Goal: Browse casually: Explore the website without a specific task or goal

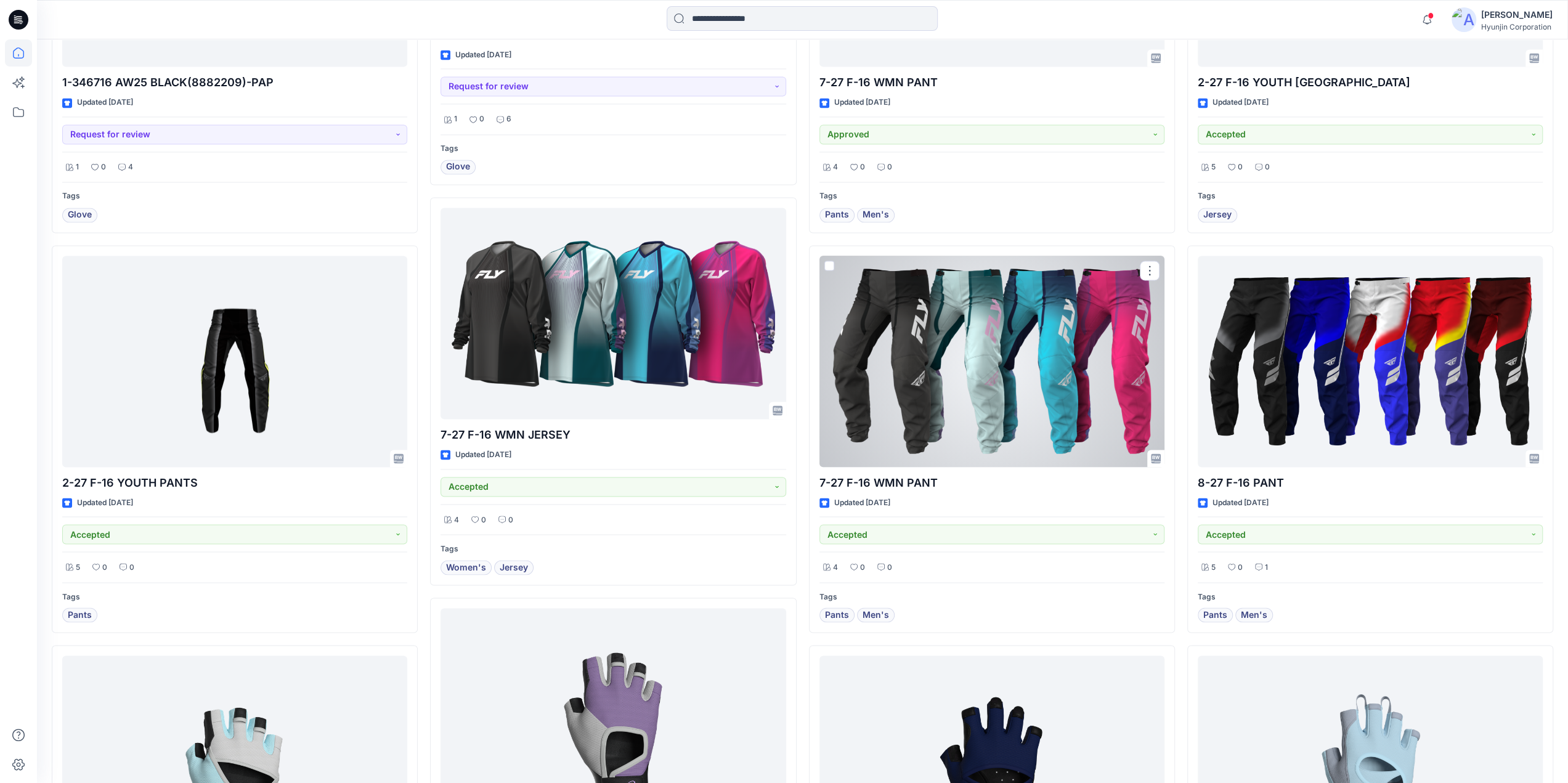
scroll to position [2133, 0]
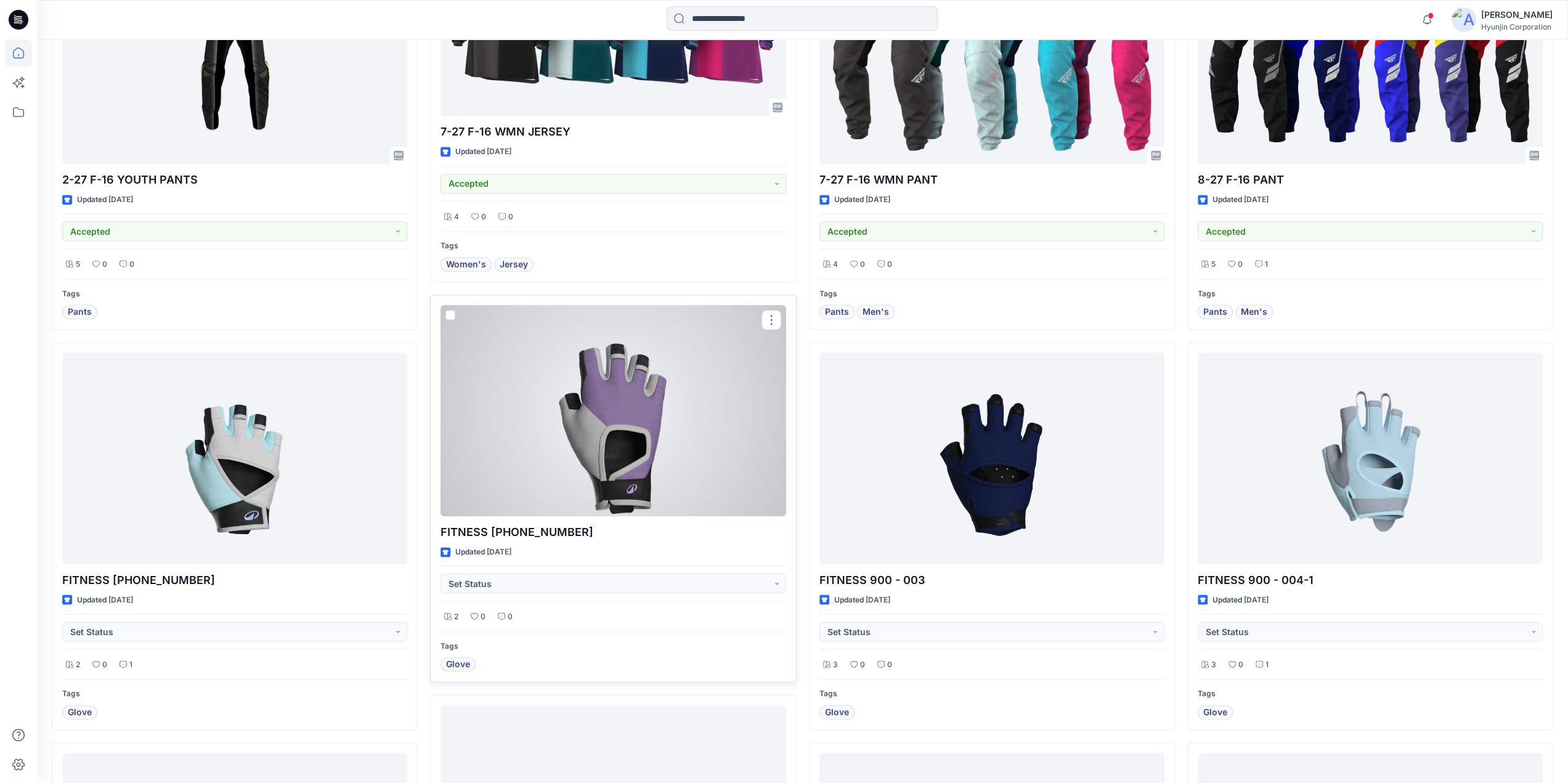
click at [649, 492] on div at bounding box center [613, 410] width 345 height 211
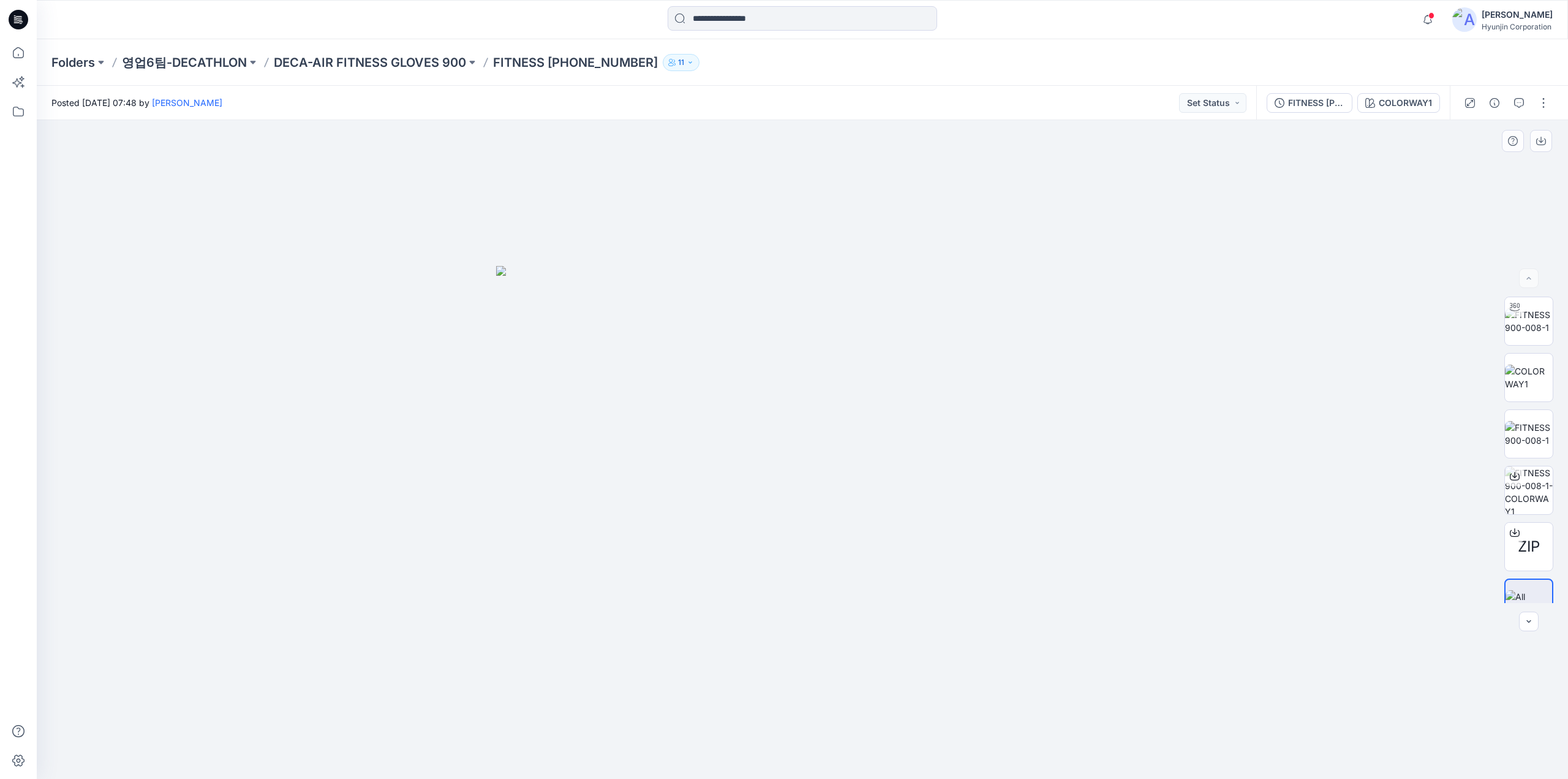
drag, startPoint x: 1006, startPoint y: 561, endPoint x: 1211, endPoint y: 513, distance: 210.5
click at [882, 561] on img at bounding box center [802, 522] width 612 height 513
click at [1520, 321] on img at bounding box center [1528, 321] width 48 height 26
drag, startPoint x: 1024, startPoint y: 642, endPoint x: 1044, endPoint y: 647, distance: 20.6
click at [1044, 647] on div at bounding box center [802, 450] width 1531 height 659
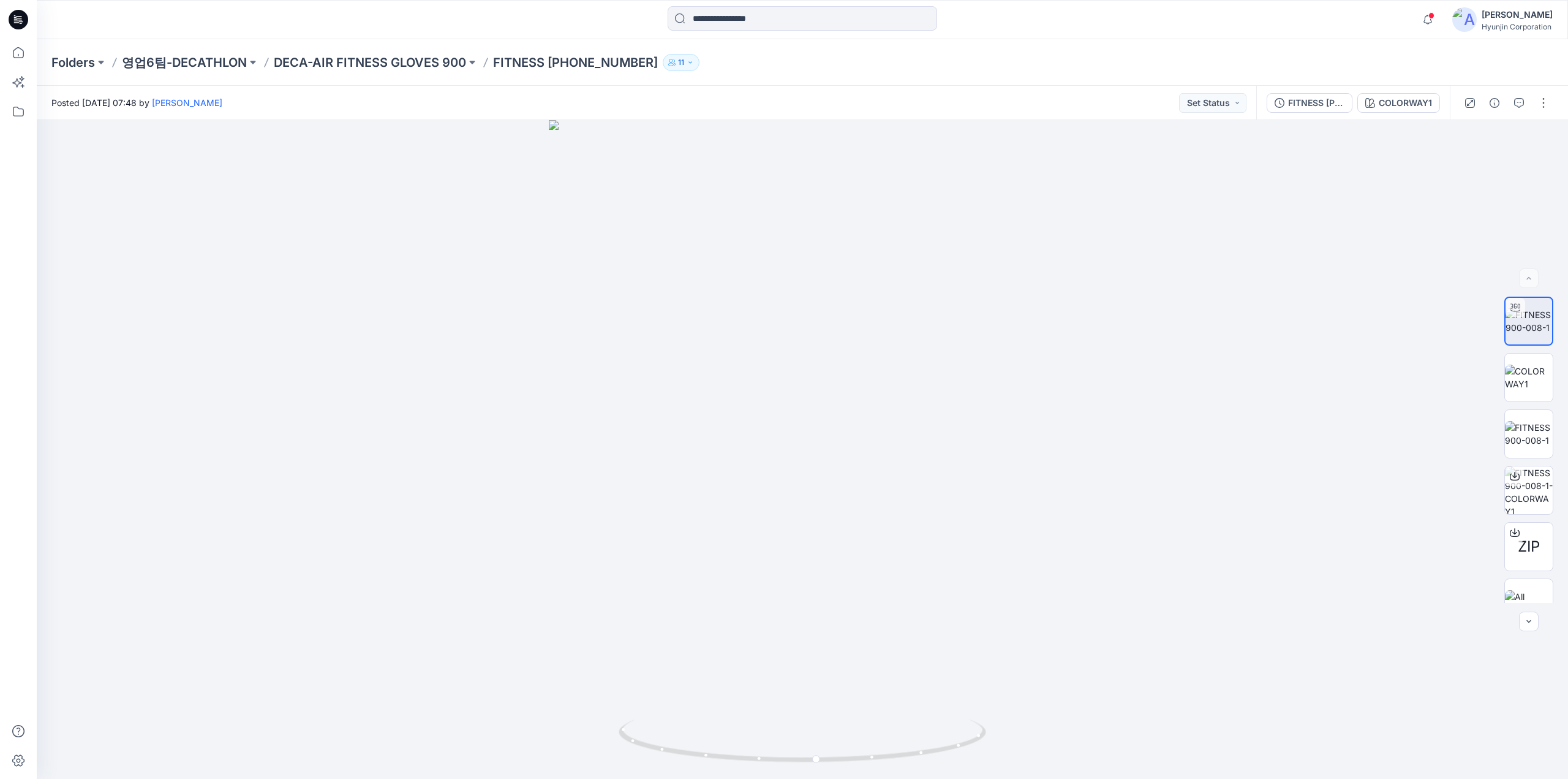
click at [27, 17] on icon at bounding box center [19, 20] width 20 height 20
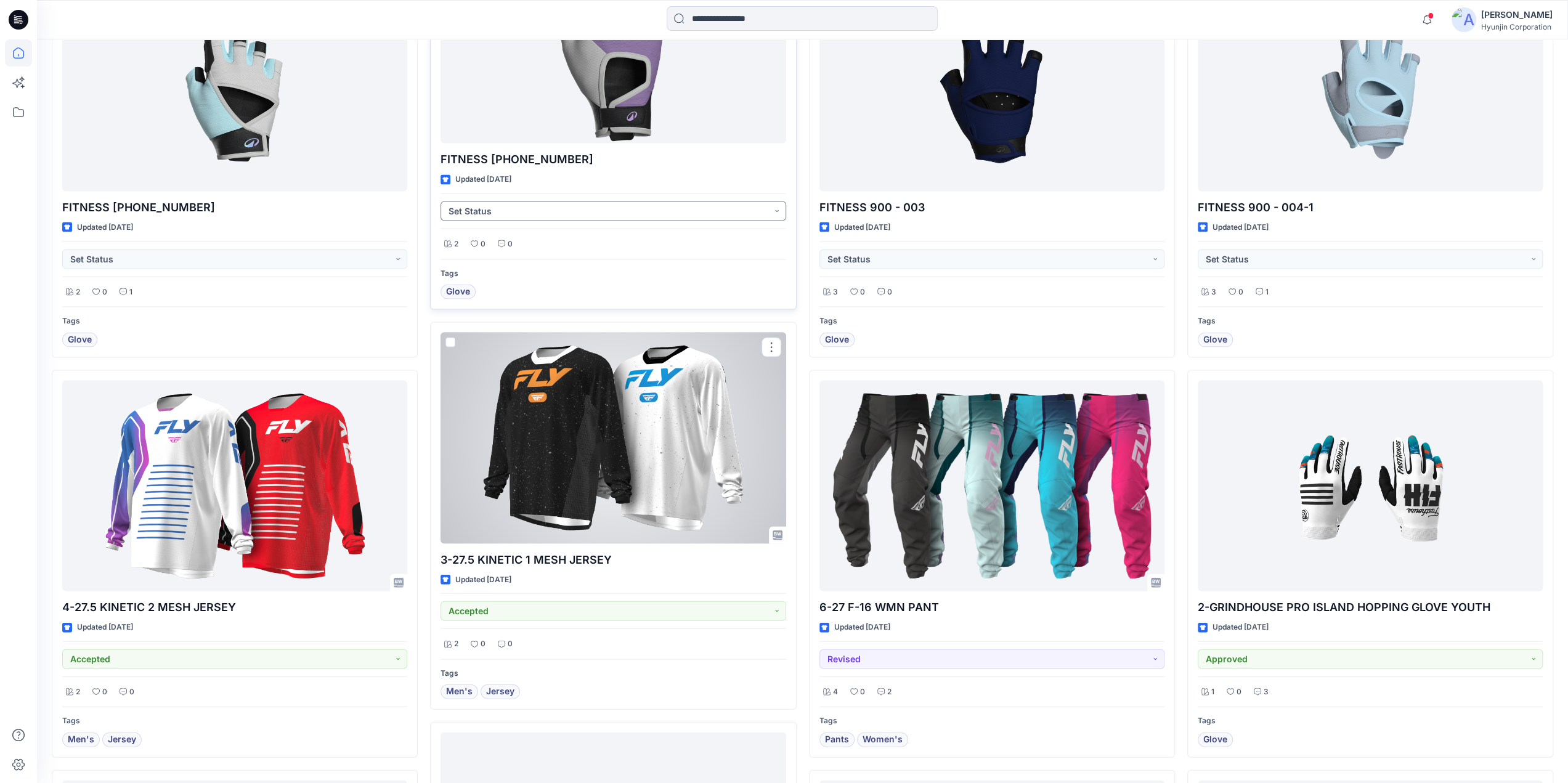
scroll to position [2525, 0]
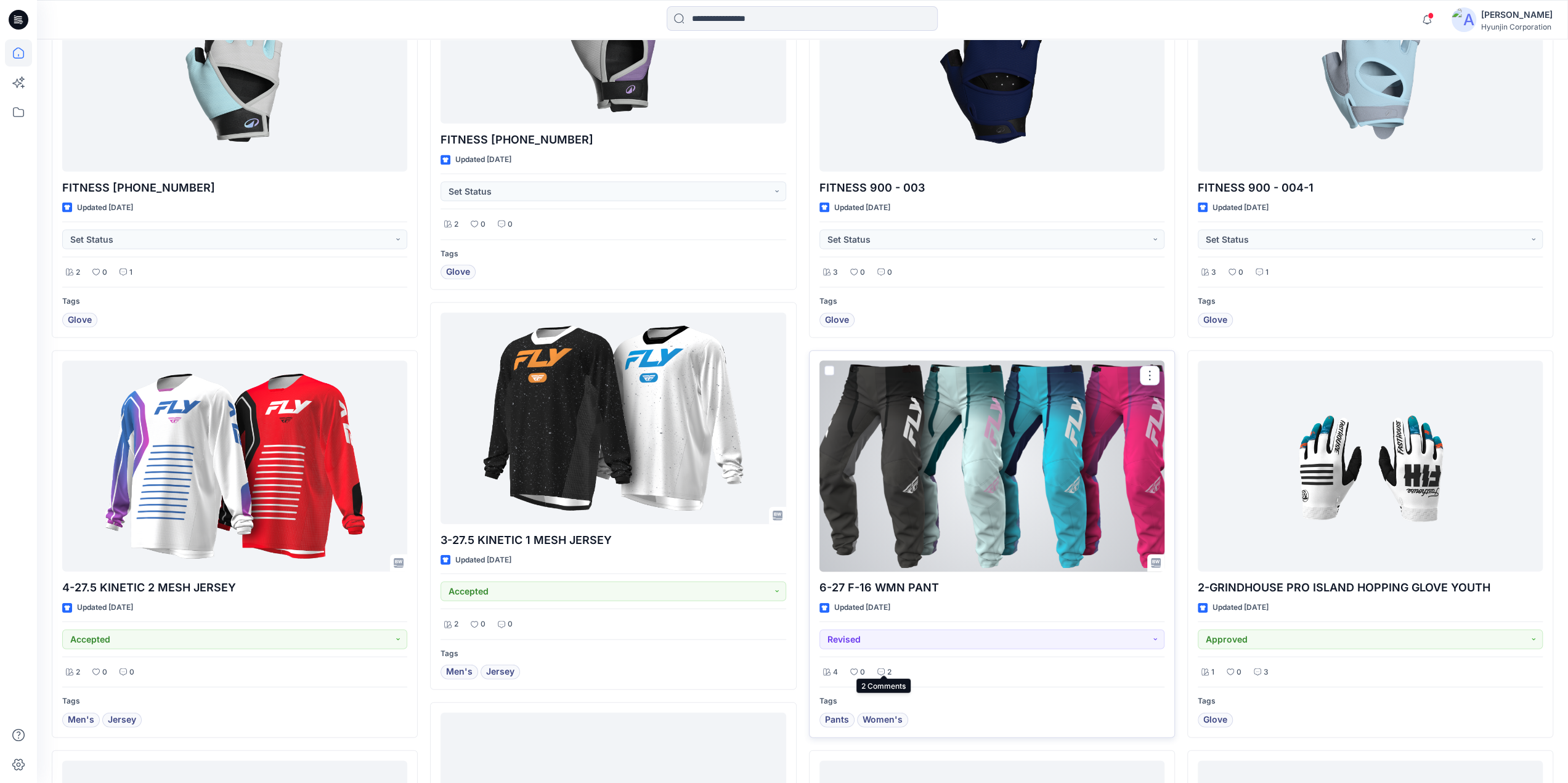
click at [891, 668] on div "2" at bounding box center [884, 672] width 22 height 16
click at [890, 668] on p "2" at bounding box center [889, 672] width 4 height 13
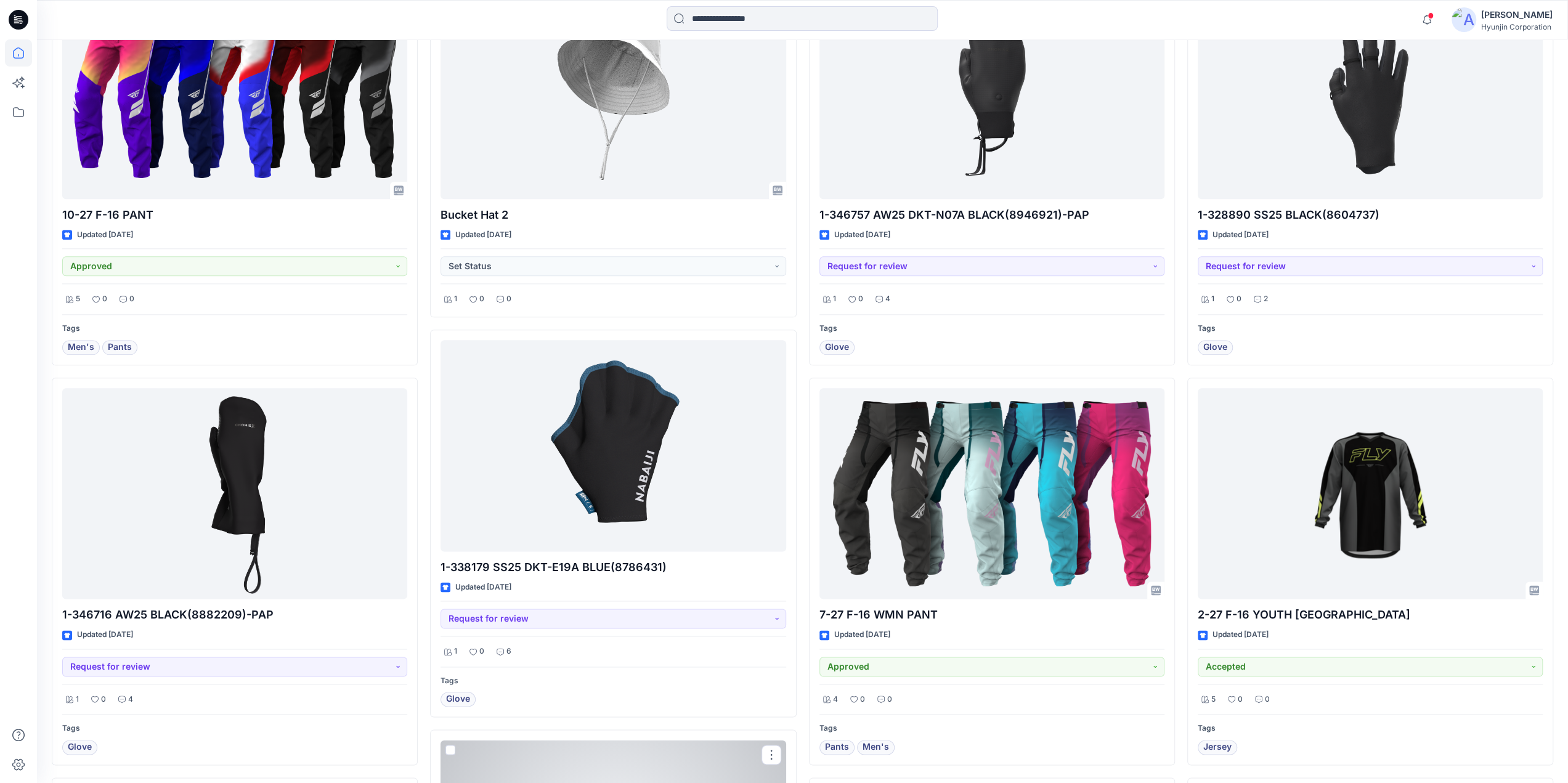
scroll to position [1114, 0]
